Goal: Find specific page/section: Find specific page/section

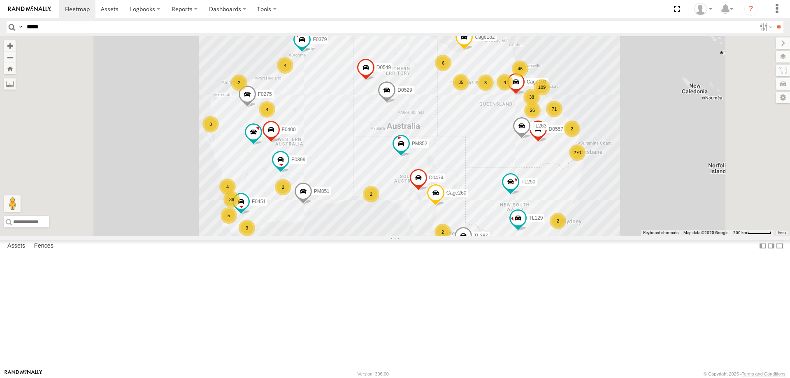
type input "*****"
click at [774, 21] on input "**" at bounding box center [778, 27] width 9 height 12
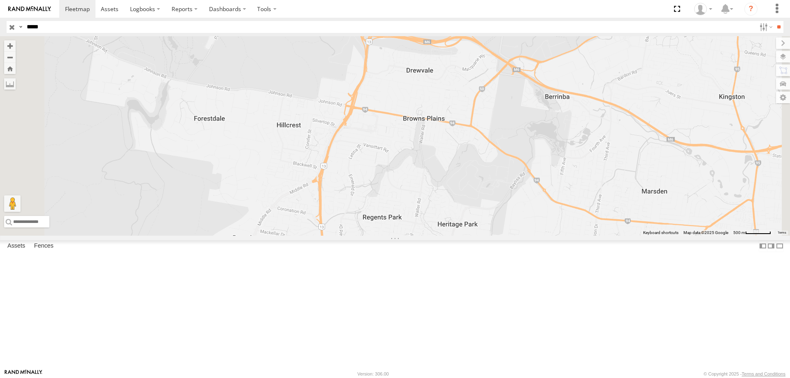
drag, startPoint x: 413, startPoint y: 149, endPoint x: 480, endPoint y: 263, distance: 131.8
click at [480, 236] on div "MV279" at bounding box center [395, 135] width 790 height 199
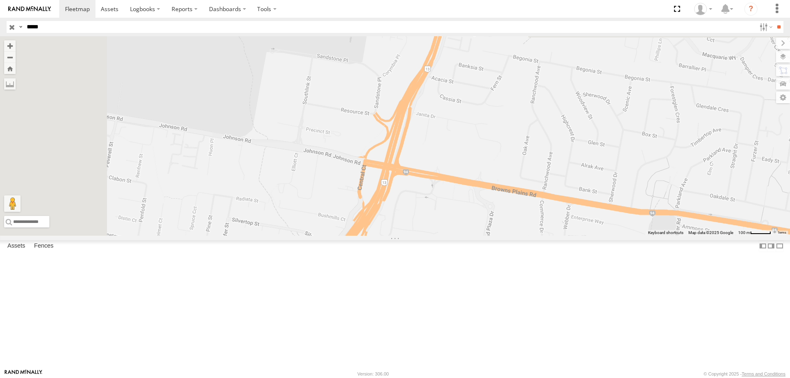
drag, startPoint x: 450, startPoint y: 129, endPoint x: 535, endPoint y: 347, distance: 233.7
click at [547, 378] on html "Dashboards ?" at bounding box center [395, 189] width 790 height 378
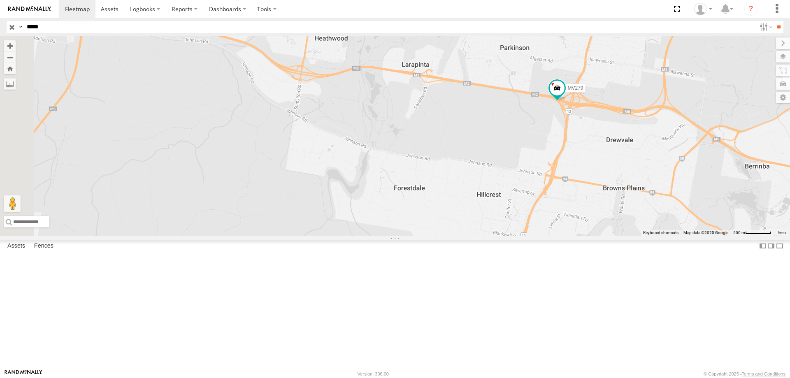
drag, startPoint x: 486, startPoint y: 197, endPoint x: 656, endPoint y: 234, distance: 174.7
click at [656, 234] on div "MV279" at bounding box center [395, 135] width 790 height 199
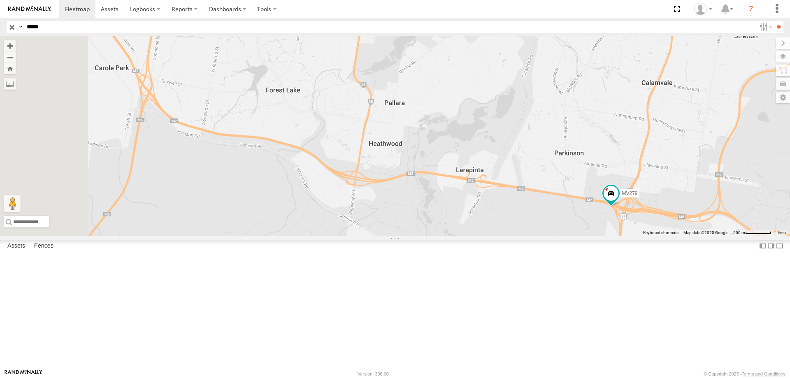
drag, startPoint x: 418, startPoint y: 164, endPoint x: 473, endPoint y: 271, distance: 120.1
click at [473, 236] on div "MV279" at bounding box center [395, 135] width 790 height 199
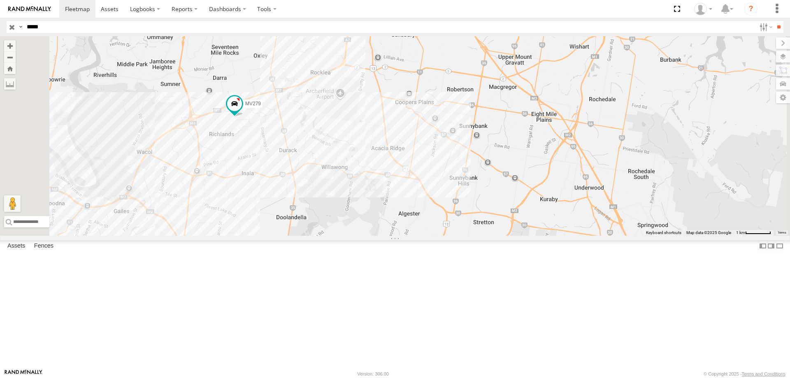
drag, startPoint x: 373, startPoint y: 119, endPoint x: 402, endPoint y: 246, distance: 129.9
click at [404, 236] on div "MV279" at bounding box center [395, 135] width 790 height 199
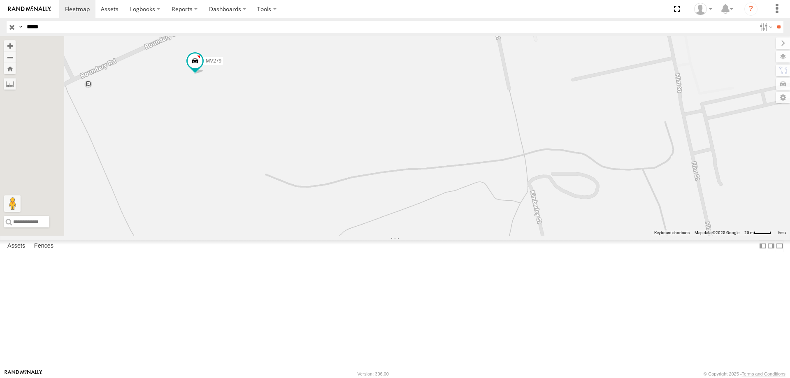
drag, startPoint x: 353, startPoint y: 149, endPoint x: 385, endPoint y: 223, distance: 81.2
click at [385, 223] on div "MV279" at bounding box center [395, 135] width 790 height 199
